Goal: Information Seeking & Learning: Learn about a topic

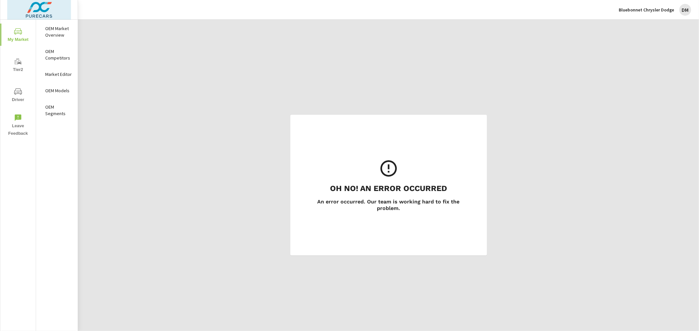
click at [50, 10] on img at bounding box center [39, 10] width 64 height 26
click at [56, 7] on img at bounding box center [33, 9] width 48 height 20
click at [48, 15] on img at bounding box center [39, 10] width 64 height 26
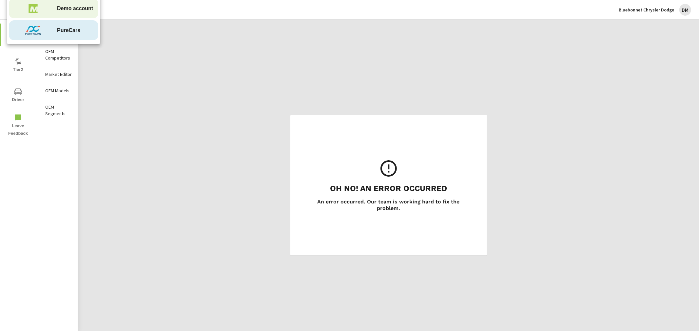
click at [57, 31] on span "PureCars" at bounding box center [68, 31] width 23 height 8
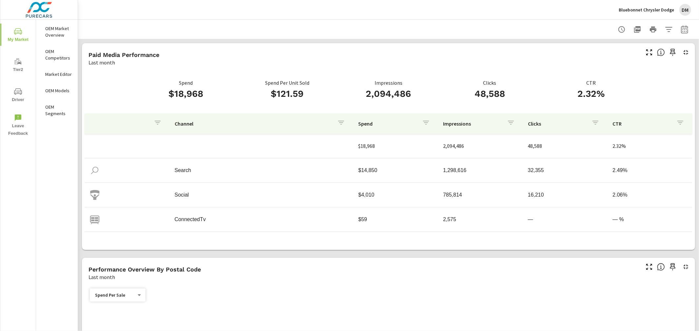
click at [17, 38] on span "My Market" at bounding box center [17, 36] width 31 height 16
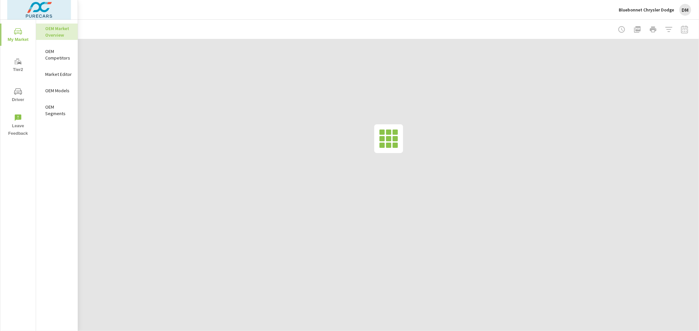
click at [30, 14] on img at bounding box center [39, 10] width 64 height 26
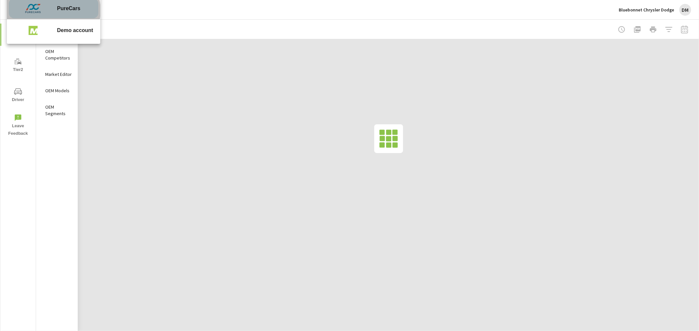
click at [48, 10] on img at bounding box center [33, 9] width 48 height 20
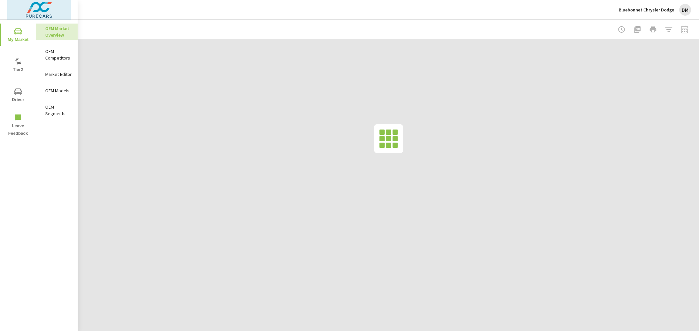
click at [46, 8] on img at bounding box center [39, 10] width 64 height 26
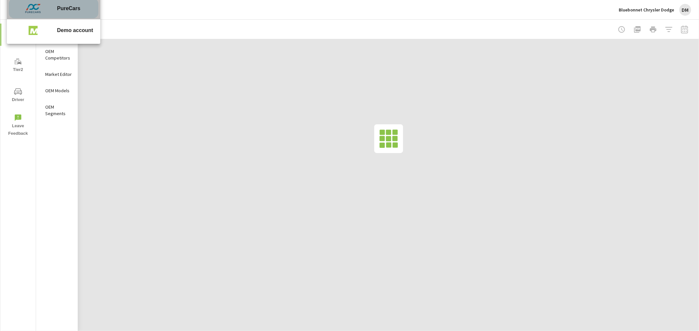
click at [64, 7] on span "PureCars" at bounding box center [68, 9] width 23 height 8
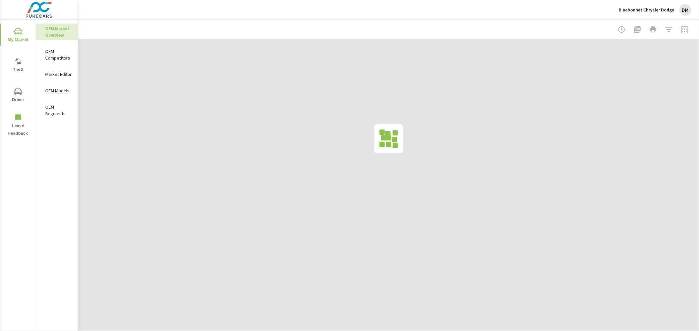
click at [112, 15] on div "Bluebonnet Chrysler Dodge DM" at bounding box center [388, 9] width 605 height 19
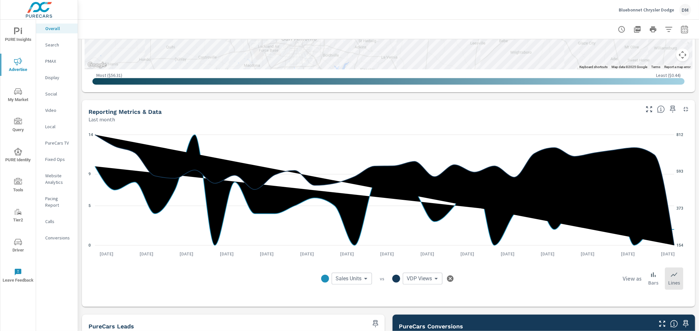
scroll to position [431, 0]
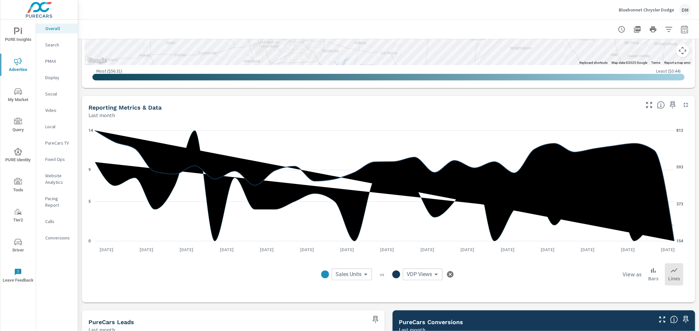
click at [433, 274] on body "PURE Insights Advertise My Market Query PURE Identity Tools Tier2 Driver Leave …" at bounding box center [349, 165] width 699 height 331
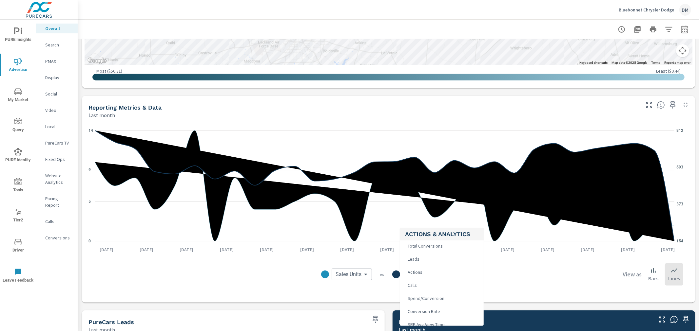
scroll to position [145, 0]
click at [436, 272] on li "Calls" at bounding box center [442, 271] width 84 height 13
type input "Calls"
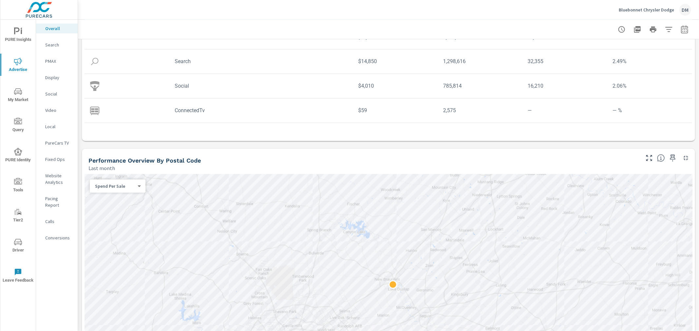
scroll to position [117, 0]
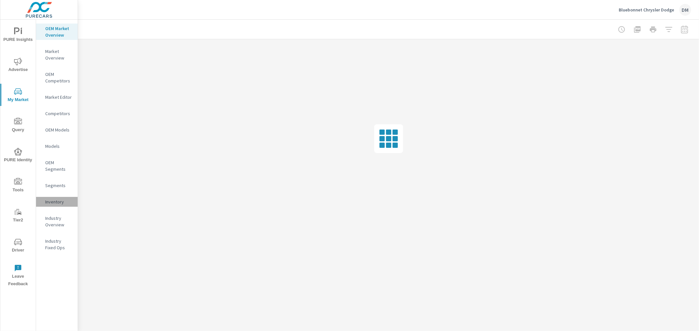
click at [55, 200] on p "Inventory" at bounding box center [58, 202] width 27 height 7
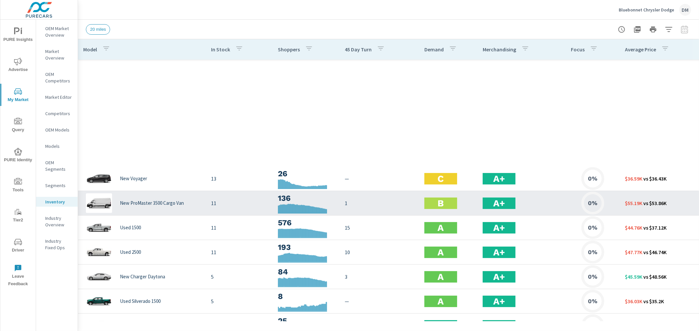
scroll to position [437, 0]
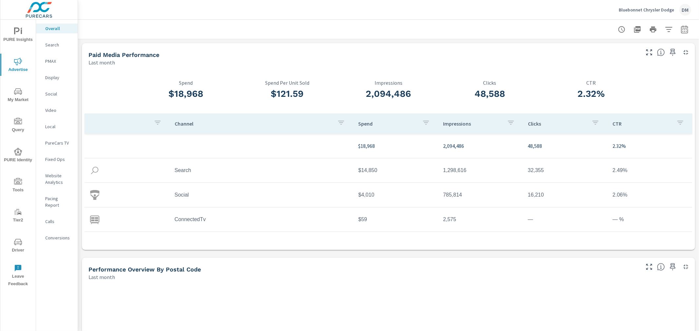
click at [656, 11] on p "Bluebonnet Chrysler Dodge" at bounding box center [645, 10] width 55 height 6
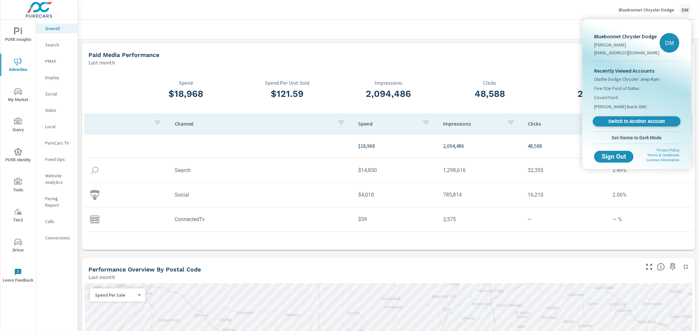
click at [631, 122] on span "Switch to Another Account" at bounding box center [636, 122] width 80 height 6
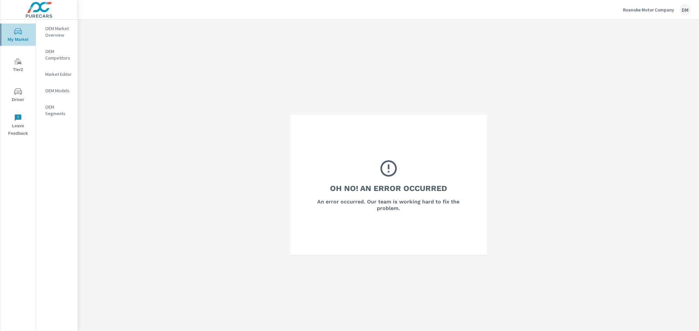
click at [17, 32] on icon "nav menu" at bounding box center [17, 32] width 3 height 0
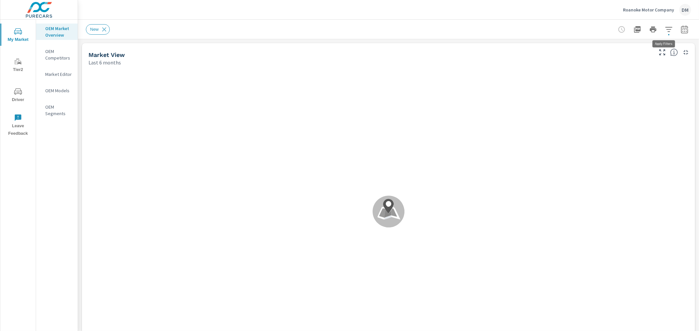
click at [665, 30] on icon "button" at bounding box center [669, 30] width 8 height 8
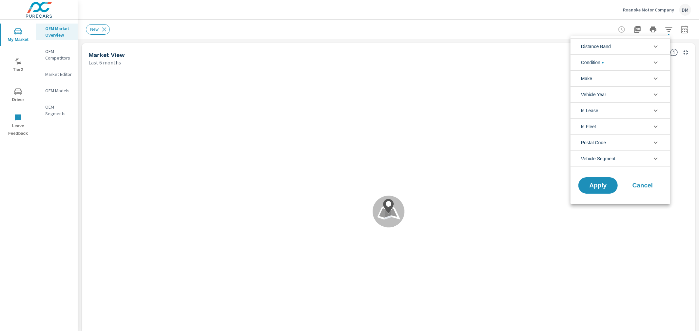
click at [644, 47] on li "Distance Band" at bounding box center [620, 46] width 100 height 16
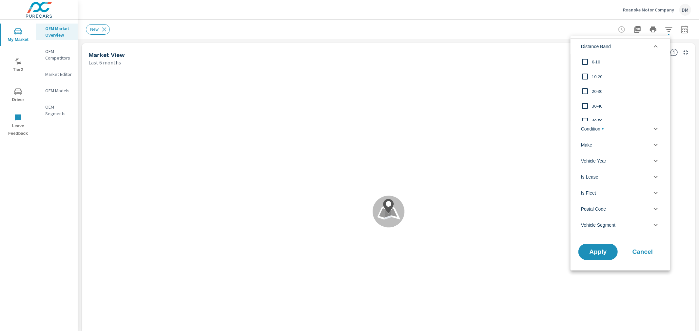
click at [584, 58] on input "filter options" at bounding box center [585, 62] width 14 height 14
click at [584, 78] on input "filter options" at bounding box center [585, 77] width 14 height 14
click at [585, 93] on input "filter options" at bounding box center [585, 91] width 14 height 14
click at [585, 105] on input "filter options" at bounding box center [585, 106] width 14 height 14
click at [593, 130] on span "Condition" at bounding box center [592, 129] width 23 height 16
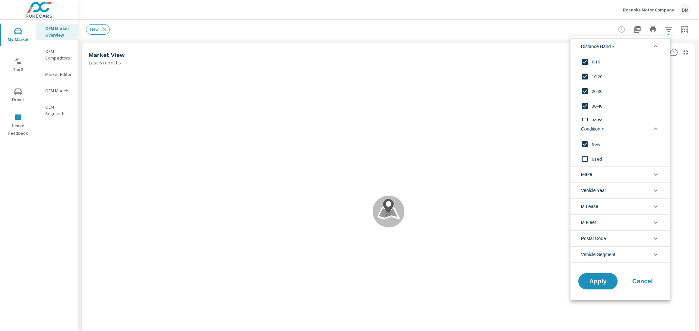
click at [595, 173] on li "Make" at bounding box center [620, 174] width 100 height 16
click at [585, 185] on input "filter options" at bounding box center [585, 190] width 14 height 14
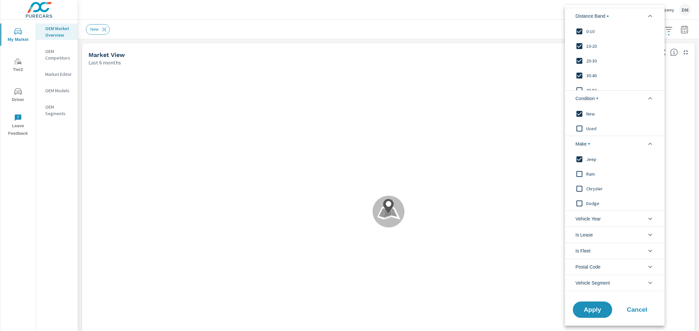
click at [578, 172] on input "filter options" at bounding box center [579, 174] width 14 height 14
click at [580, 186] on input "filter options" at bounding box center [579, 189] width 14 height 14
click at [578, 203] on input "filter options" at bounding box center [579, 204] width 14 height 14
click at [590, 307] on span "Apply" at bounding box center [592, 310] width 27 height 6
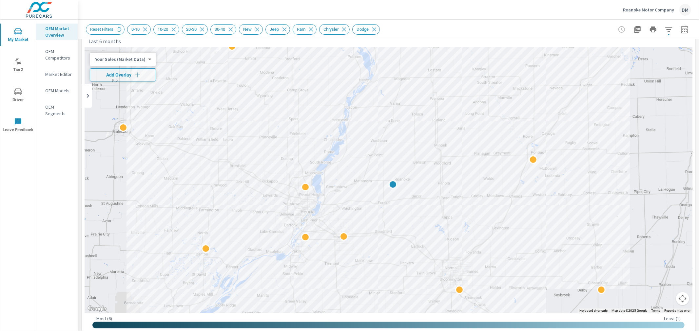
scroll to position [18, 0]
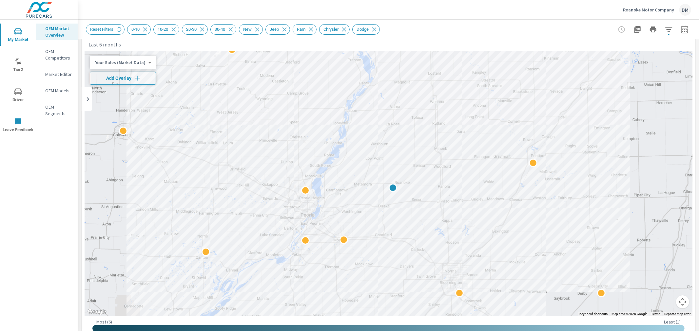
click at [137, 64] on body "My Market Tier2 Driver Leave Feedback OEM Market Overview OEM Competitors Marke…" at bounding box center [349, 165] width 699 height 331
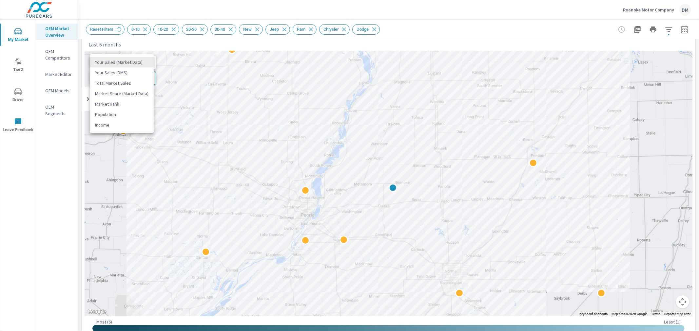
click at [133, 81] on li "Total Market Sales" at bounding box center [122, 83] width 64 height 10
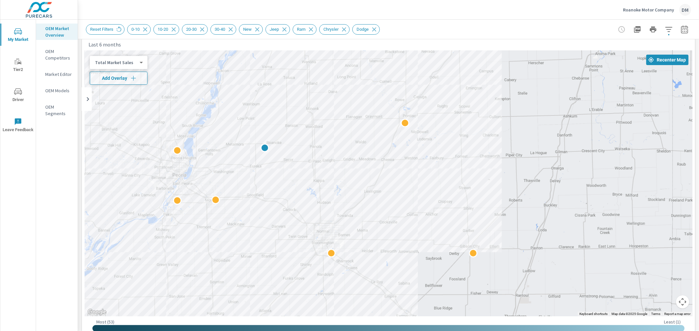
drag, startPoint x: 515, startPoint y: 224, endPoint x: 387, endPoint y: 185, distance: 133.6
click at [387, 185] on div "2" at bounding box center [574, 321] width 629 height 354
click at [130, 76] on icon "button" at bounding box center [133, 78] width 7 height 7
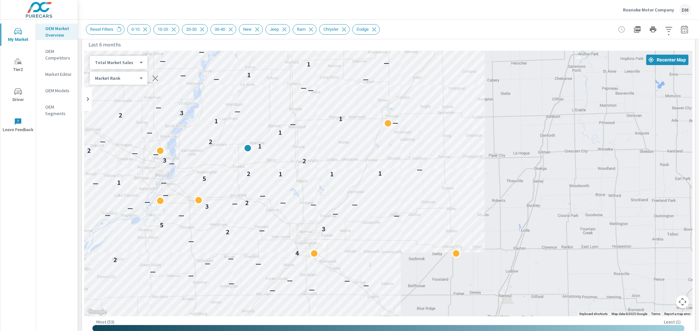
drag, startPoint x: 401, startPoint y: 202, endPoint x: 381, endPoint y: 203, distance: 19.7
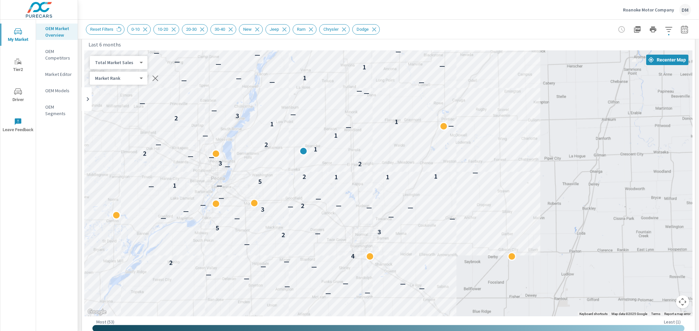
drag, startPoint x: 408, startPoint y: 212, endPoint x: 415, endPoint y: 217, distance: 9.2
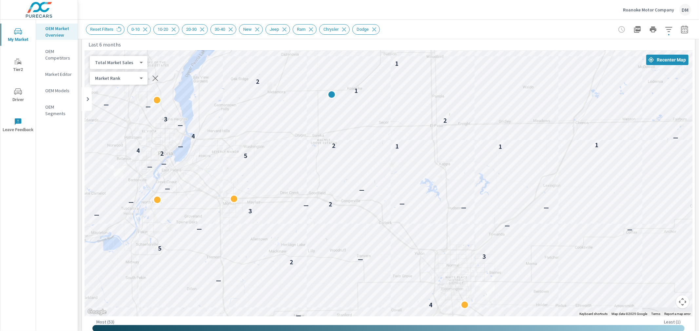
drag, startPoint x: 306, startPoint y: 205, endPoint x: 412, endPoint y: 214, distance: 106.4
click at [412, 214] on div "2 — — — — — — — — — — — 2 — 4 — 2 — 3 5 — — — — — 3 — — — 2 — — — — — — — 1 5 2…" at bounding box center [388, 184] width 608 height 266
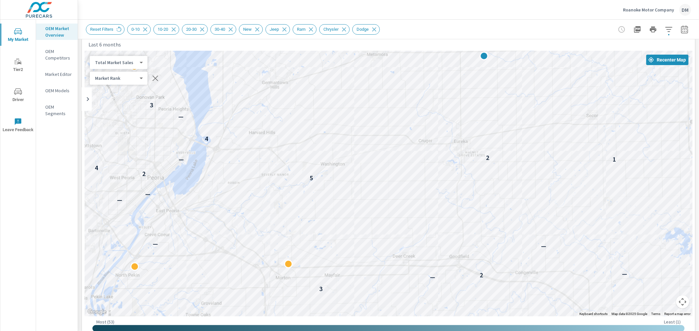
drag, startPoint x: 428, startPoint y: 247, endPoint x: 563, endPoint y: 295, distance: 142.9
click at [563, 295] on div "— — — — — — — 4 — 4 — 2 — 3 5 — — — 3 — — — 2 — — — — — 5 2 4 1 1 — 2 1 4 — 2 3…" at bounding box center [388, 184] width 608 height 266
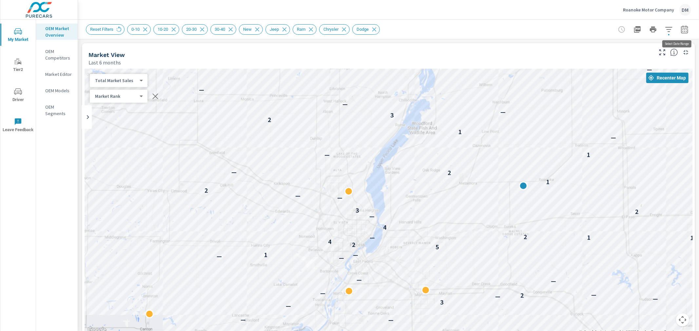
click at [682, 30] on icon "button" at bounding box center [684, 30] width 4 height 3
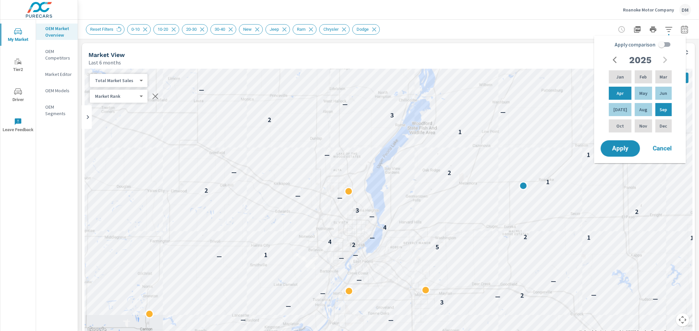
click at [669, 43] on input "Apply comparison" at bounding box center [661, 44] width 37 height 12
checkbox input "true"
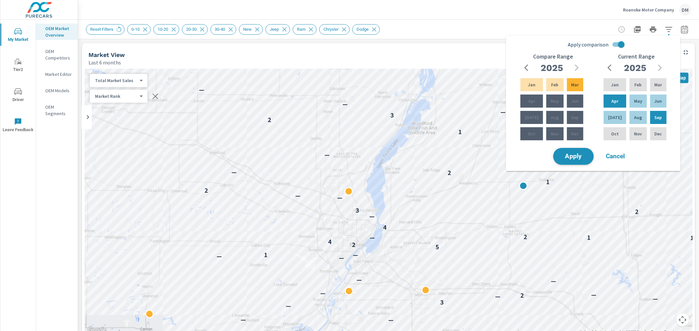
click at [577, 155] on span "Apply" at bounding box center [573, 157] width 27 height 6
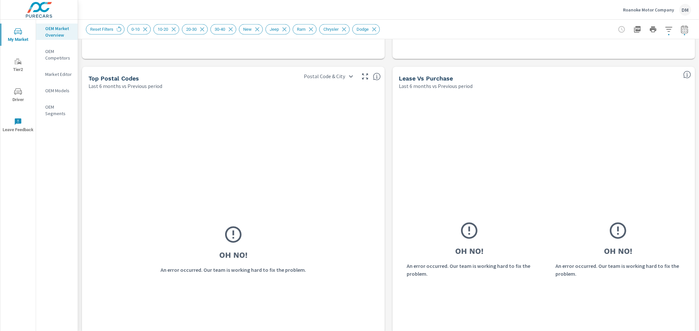
scroll to position [743, 0]
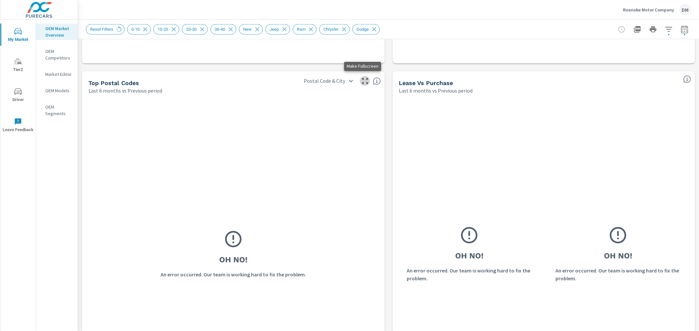
click at [361, 81] on icon "button" at bounding box center [365, 81] width 8 height 8
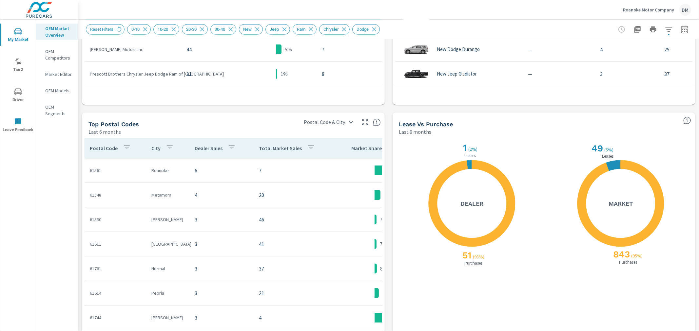
scroll to position [515, 0]
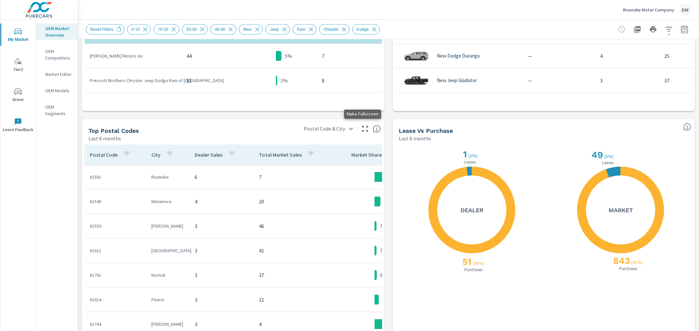
click at [363, 132] on icon "button" at bounding box center [365, 129] width 8 height 8
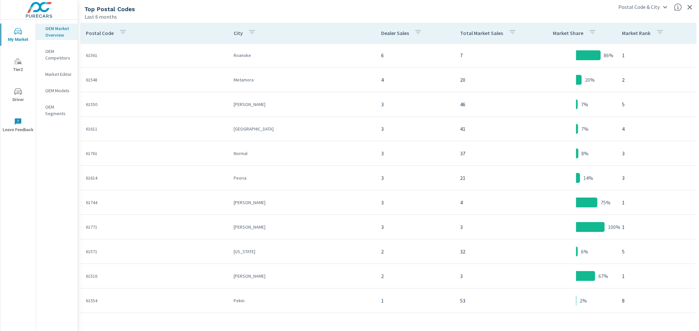
click at [508, 32] on icon "button" at bounding box center [512, 32] width 8 height 8
click at [490, 78] on input "Search" at bounding box center [502, 77] width 75 height 13
click at [522, 27] on div at bounding box center [349, 165] width 699 height 331
click at [508, 31] on icon "button" at bounding box center [512, 32] width 8 height 8
click at [428, 16] on div at bounding box center [349, 165] width 699 height 331
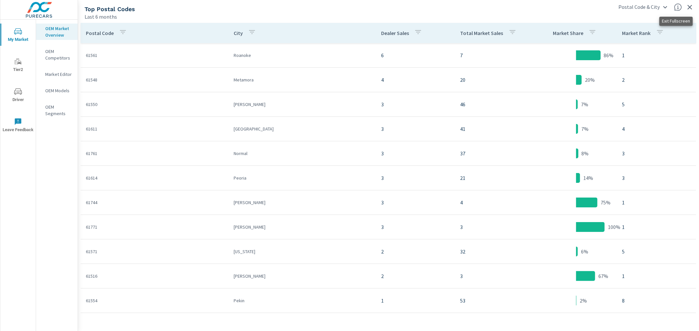
click at [690, 5] on icon "button" at bounding box center [689, 7] width 8 height 8
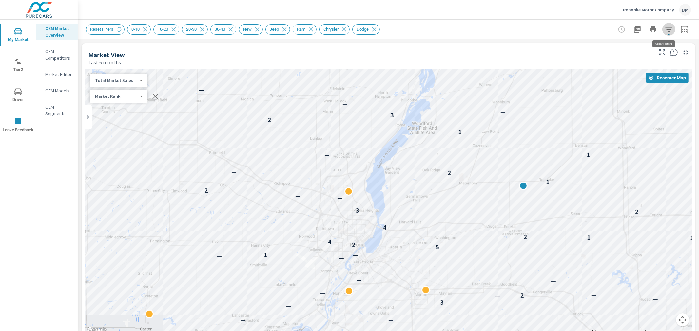
click at [665, 31] on icon "button" at bounding box center [669, 30] width 8 height 8
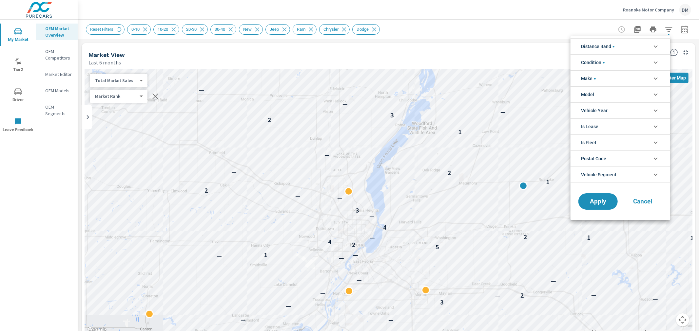
scroll to position [44, 0]
click at [641, 44] on li "Distance Band" at bounding box center [620, 46] width 100 height 16
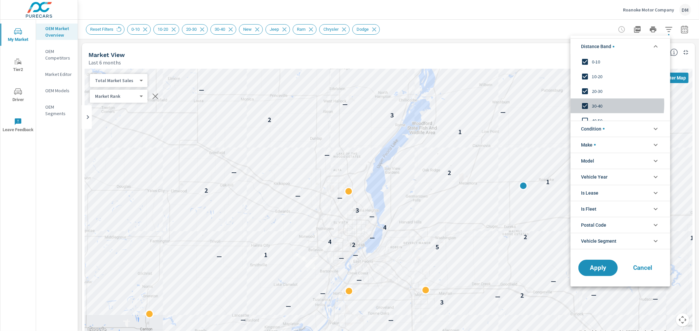
click at [584, 104] on input "filter options" at bounding box center [585, 106] width 14 height 14
click at [595, 271] on span "Apply" at bounding box center [597, 268] width 27 height 6
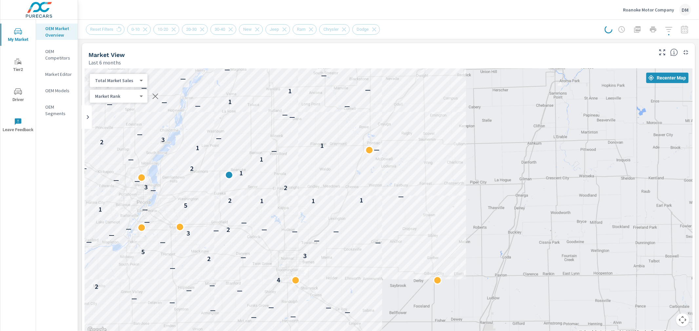
drag, startPoint x: 597, startPoint y: 221, endPoint x: 569, endPoint y: 149, distance: 77.4
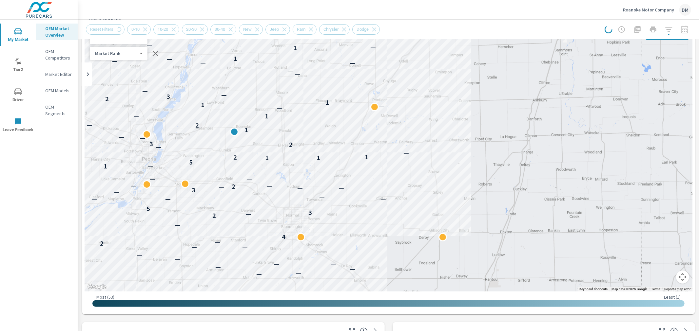
scroll to position [62, 0]
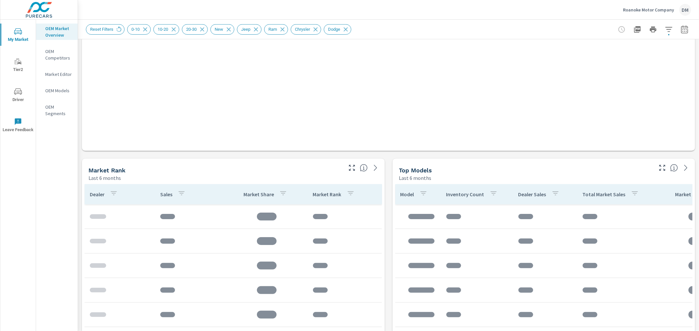
scroll to position [224, 0]
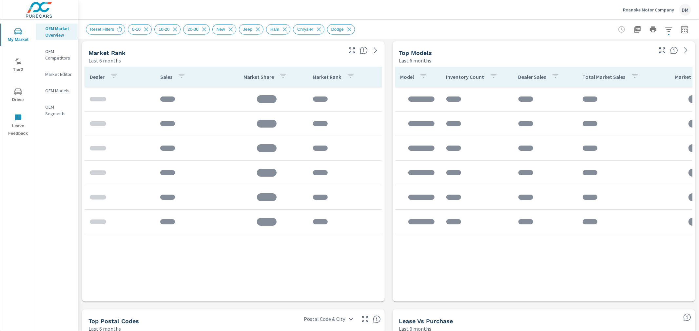
scroll to position [322, 0]
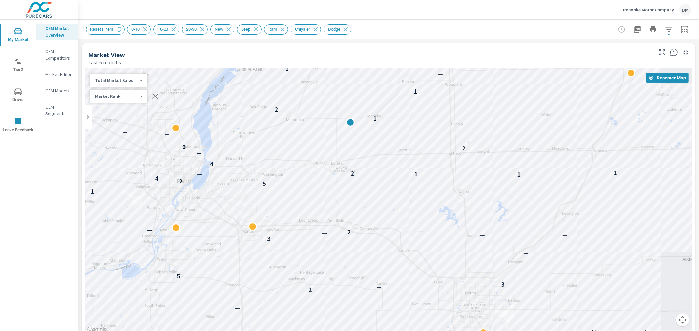
drag, startPoint x: 586, startPoint y: 244, endPoint x: 444, endPoint y: 186, distance: 153.3
click at [444, 186] on div "— — — 4 — 2 — 3 5 — — — 3 — — — 2 — — — — — — 1 5 2 4 1 1 — 2 1 4 — 2 3 — — 1 2…" at bounding box center [530, 315] width 629 height 354
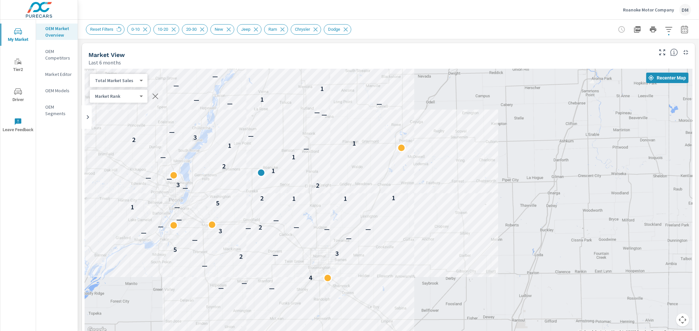
drag, startPoint x: 448, startPoint y: 185, endPoint x: 297, endPoint y: 194, distance: 151.3
click at [306, 202] on div "2 — — — 4 — 2 — 3 5 — — — 3 — — — 2 — — — — — 1 5 1 1 2 1 — 2 3 — — 1 2 1 — — 1…" at bounding box center [388, 202] width 608 height 266
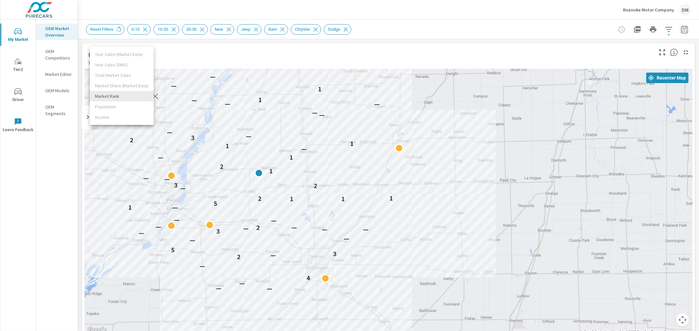
click at [127, 95] on body "My Market Tier2 Driver Leave Feedback OEM Market Overview OEM Competitors Marke…" at bounding box center [349, 165] width 699 height 331
click at [228, 53] on div at bounding box center [349, 165] width 699 height 331
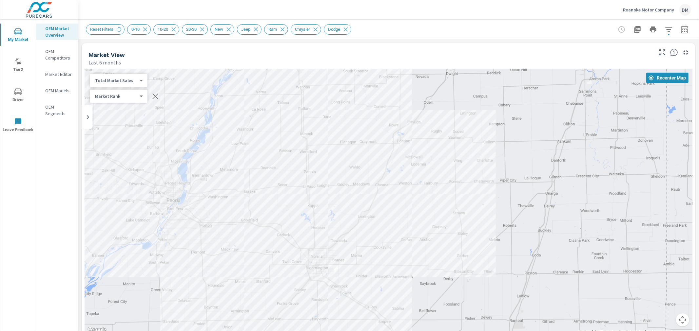
click at [155, 96] on icon "button" at bounding box center [155, 96] width 8 height 8
click at [137, 96] on span "Add Overlay" at bounding box center [119, 96] width 52 height 7
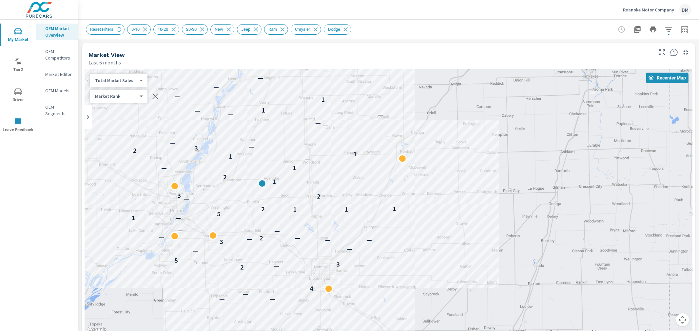
drag, startPoint x: 482, startPoint y: 244, endPoint x: 485, endPoint y: 256, distance: 12.8
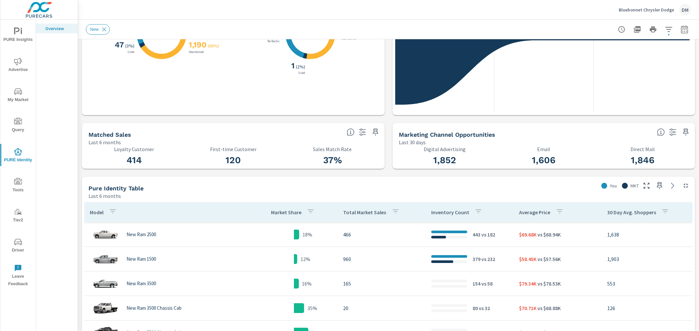
scroll to position [218, 0]
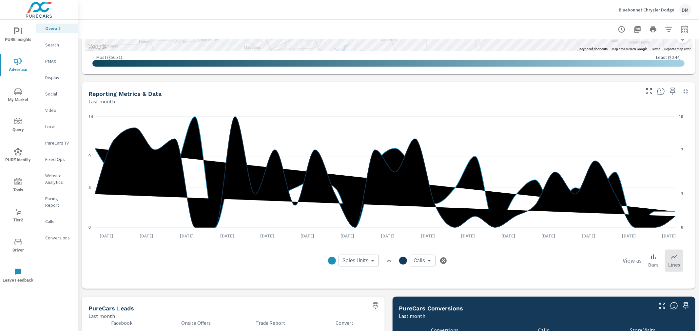
scroll to position [440, 0]
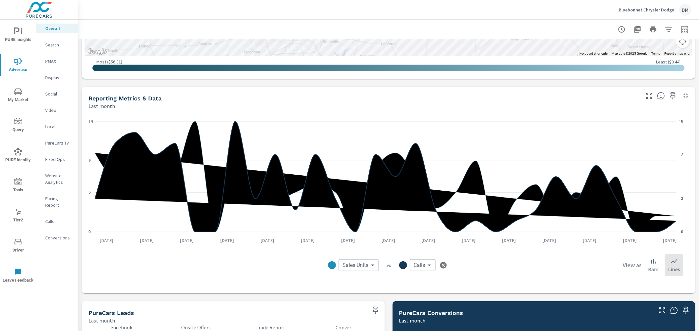
click at [422, 266] on body "PURE Insights Advertise My Market Query PURE Identity Tools Tier2 Driver Leave …" at bounding box center [349, 165] width 699 height 331
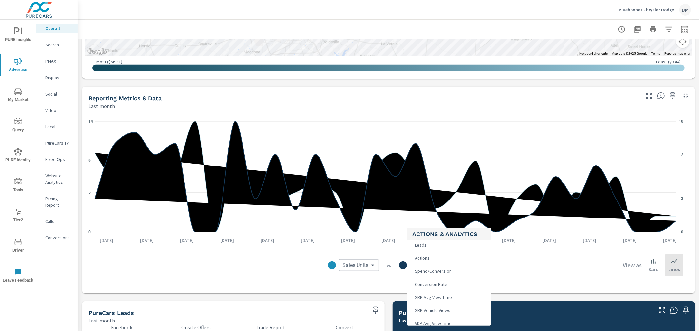
scroll to position [218, 0]
click at [434, 300] on li "Clicks" at bounding box center [449, 303] width 84 height 13
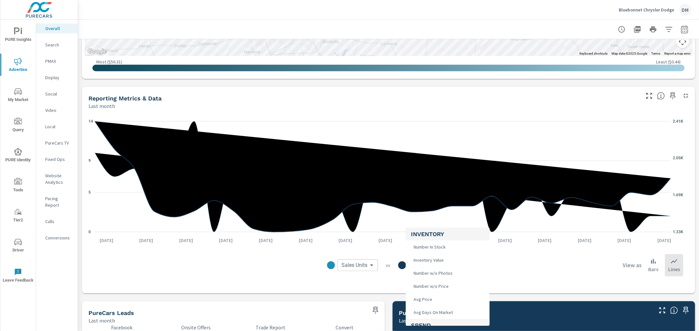
click at [422, 268] on body "PURE Insights Advertise My Market Query PURE Identity Tools Tier2 Driver Leave …" at bounding box center [349, 165] width 699 height 331
click at [426, 245] on li "Leads" at bounding box center [447, 245] width 84 height 13
type input "Leads"
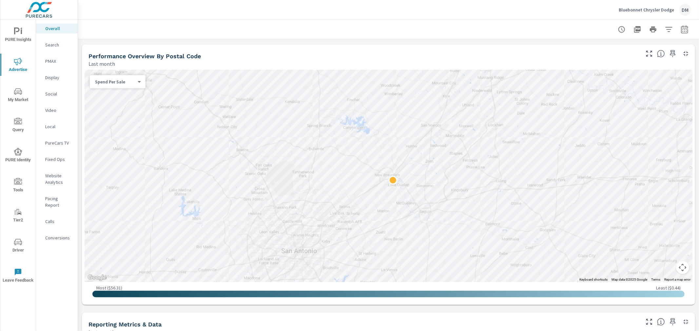
scroll to position [199, 0]
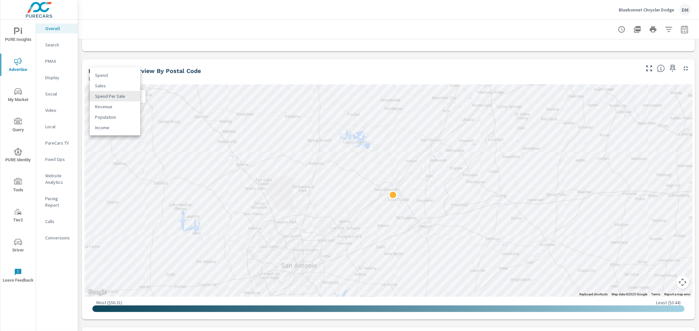
click at [126, 94] on body "PURE Insights Advertise My Market Query PURE Identity Tools Tier2 Driver Leave …" at bounding box center [349, 165] width 699 height 331
click at [117, 94] on li "Spend Per Sale" at bounding box center [115, 96] width 50 height 10
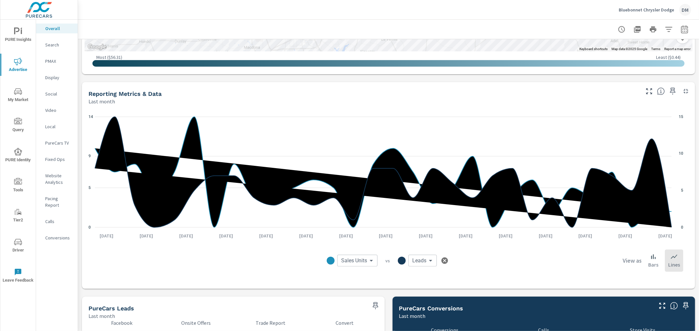
scroll to position [439, 0]
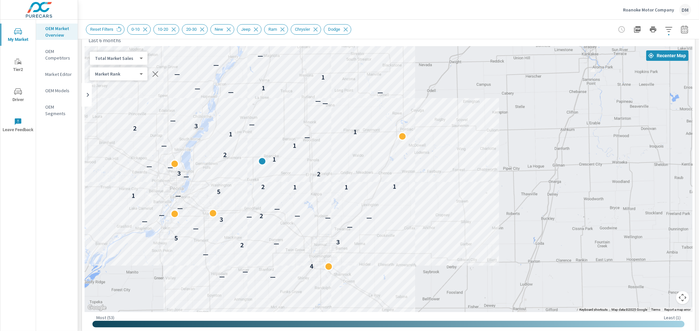
scroll to position [33, 0]
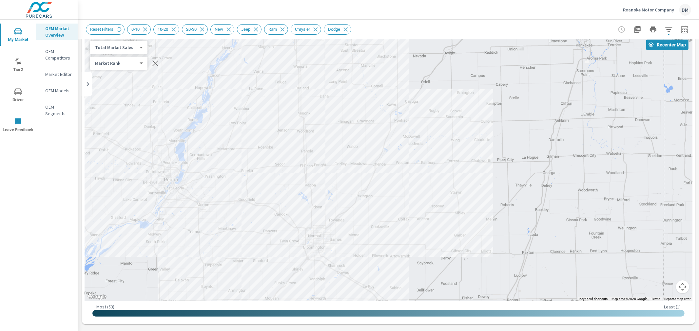
drag, startPoint x: 507, startPoint y: 203, endPoint x: 500, endPoint y: 205, distance: 6.8
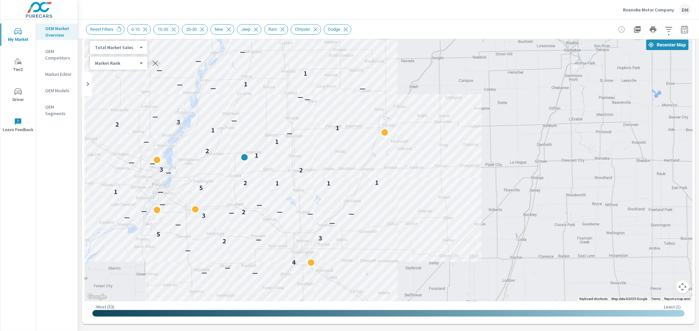
drag, startPoint x: 480, startPoint y: 199, endPoint x: 468, endPoint y: 205, distance: 13.5
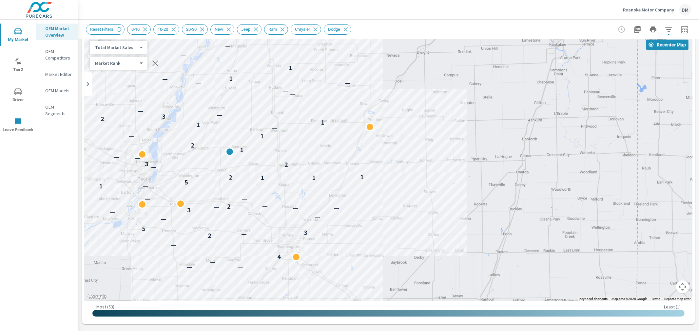
drag, startPoint x: 448, startPoint y: 201, endPoint x: 432, endPoint y: 195, distance: 17.5
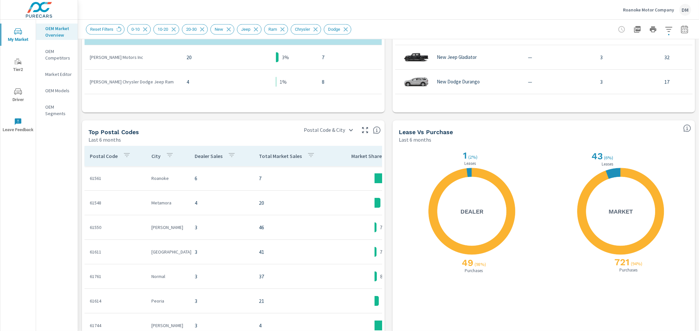
scroll to position [520, 0]
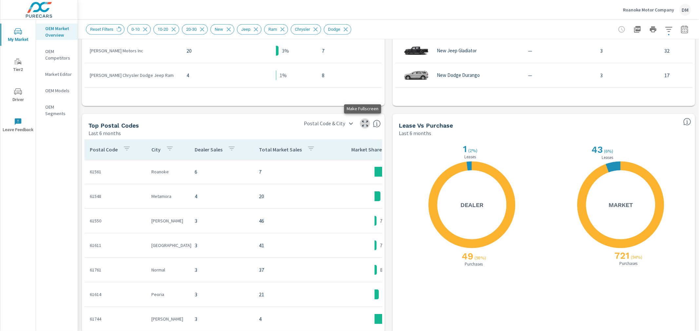
click at [362, 125] on icon "button" at bounding box center [365, 124] width 6 height 6
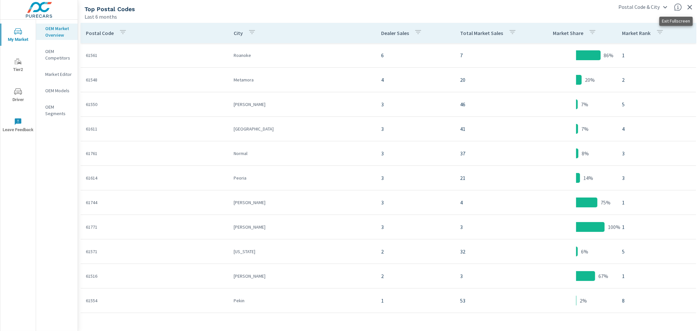
click at [688, 7] on icon "button" at bounding box center [689, 7] width 8 height 8
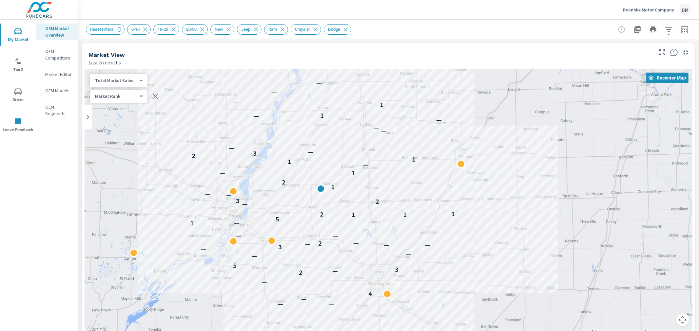
drag, startPoint x: 456, startPoint y: 198, endPoint x: 550, endPoint y: 201, distance: 93.7
click at [550, 201] on div "2 — — — 4 — 2 — 3 5 — — — 3 — — — 2 — — — — — 1 5 1 1 2 1 — 2 3 — — 1 2 1 — — 1…" at bounding box center [388, 202] width 608 height 266
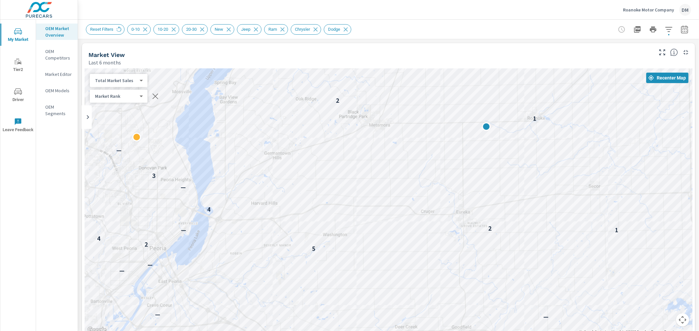
drag, startPoint x: 282, startPoint y: 234, endPoint x: 426, endPoint y: 265, distance: 147.1
click at [426, 265] on div "4 — 2 — 3 5 — — — 3 — — 2 — — — — — — 1 5 2 4 1 1 — 2 4 — 2 3 — — 1 2 1 — — 1 1…" at bounding box center [388, 202] width 608 height 266
